Goal: Task Accomplishment & Management: Manage account settings

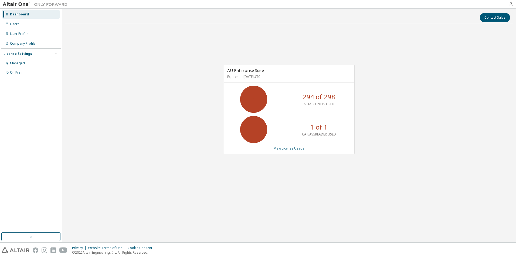
click at [291, 149] on link "View License Usage" at bounding box center [289, 148] width 31 height 5
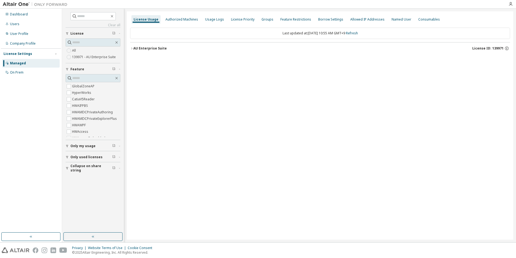
click at [131, 48] on icon "button" at bounding box center [131, 48] width 3 height 3
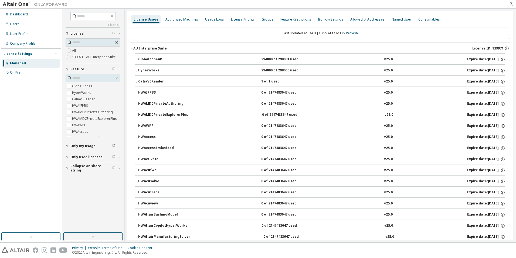
click at [137, 80] on icon "button" at bounding box center [136, 81] width 3 height 3
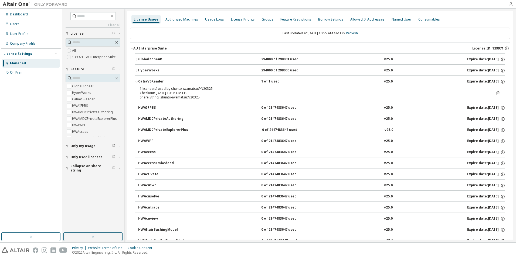
click at [497, 93] on icon at bounding box center [498, 93] width 3 height 4
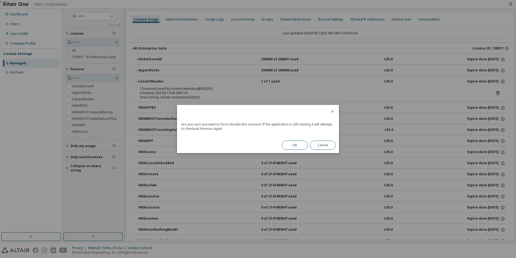
click at [296, 142] on button "OK" at bounding box center [295, 144] width 26 height 9
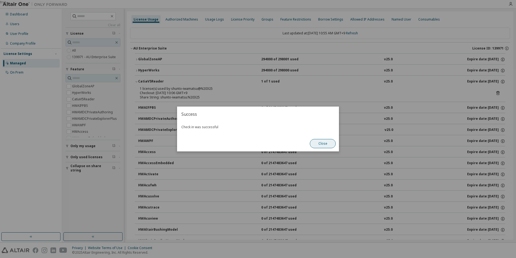
click at [327, 143] on button "Close" at bounding box center [323, 143] width 26 height 9
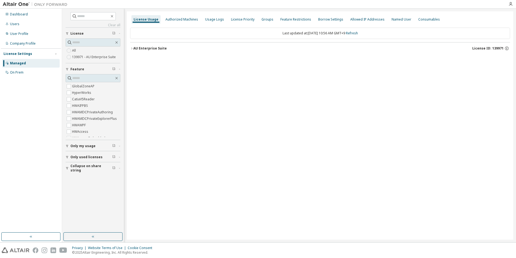
click at [132, 48] on icon "button" at bounding box center [131, 48] width 3 height 3
